Goal: Task Accomplishment & Management: Use online tool/utility

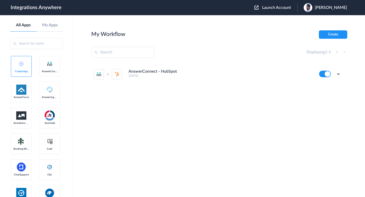
click at [280, 8] on span "Launch Account" at bounding box center [276, 8] width 29 height 4
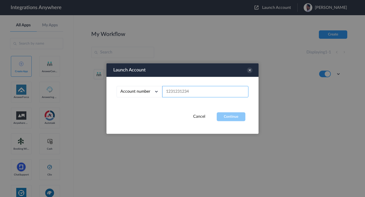
click at [206, 95] on input "text" at bounding box center [205, 91] width 86 height 11
paste input "9103042043"
type input "9103042043"
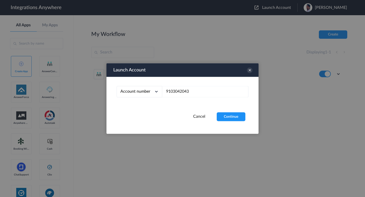
click at [224, 108] on div "Account number Account number Email address 9103042043" at bounding box center [182, 94] width 152 height 35
click at [225, 116] on button "Continue" at bounding box center [230, 116] width 29 height 9
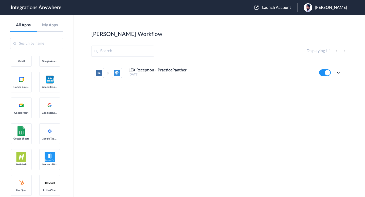
scroll to position [401, 0]
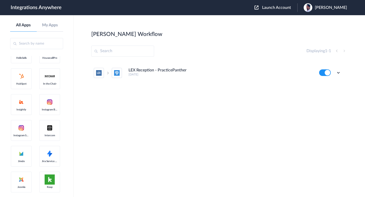
click at [335, 72] on div "Edit Task history Delete" at bounding box center [330, 72] width 22 height 7
click at [336, 73] on icon at bounding box center [337, 72] width 5 height 5
click at [322, 89] on li "Edit" at bounding box center [324, 84] width 33 height 9
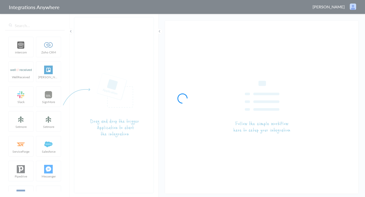
type input "LEX Reception - PracticePanther"
